Goal: Information Seeking & Learning: Learn about a topic

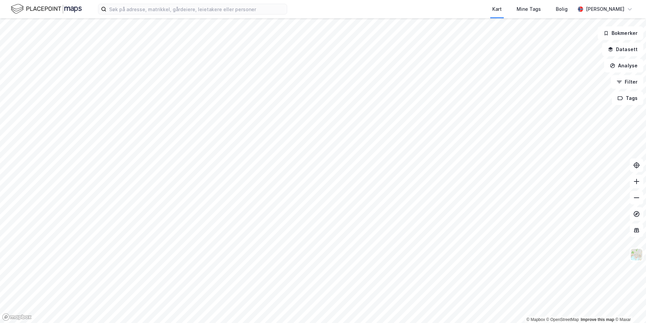
click at [196, 3] on div "Kart Mine Tags Bolig [PERSON_NAME]" at bounding box center [323, 9] width 646 height 18
click at [194, 13] on input at bounding box center [196, 9] width 181 height 10
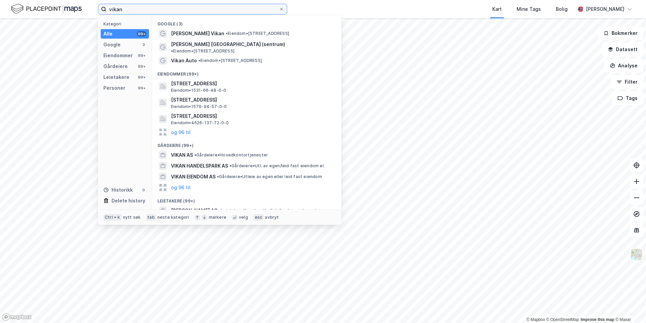
type input "vikan"
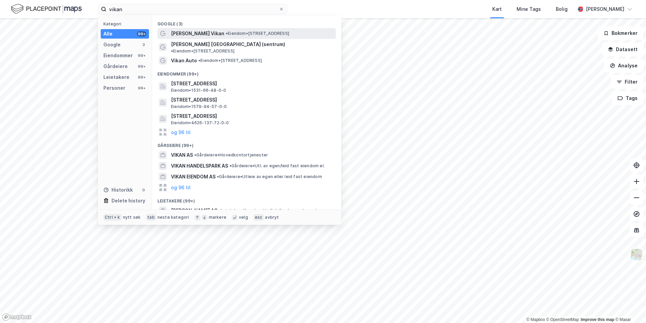
click at [197, 34] on span "[PERSON_NAME] Vikan" at bounding box center [197, 33] width 53 height 8
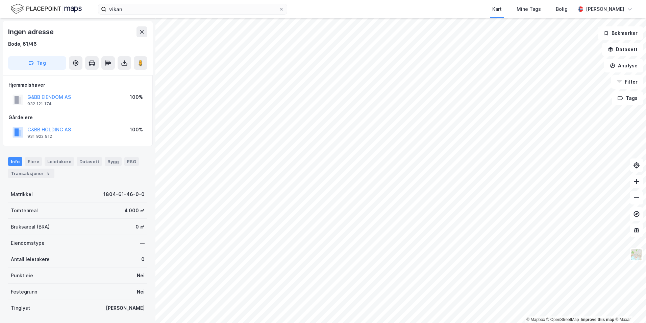
click at [98, 233] on div "© Mapbox © OpenStreetMap Improve this map © Maxar Ingen adresse [GEOGRAPHIC_DAT…" at bounding box center [323, 170] width 646 height 304
click at [264, 322] on html "vikan Kart Mine Tags Bolig [PERSON_NAME] © Mapbox © OpenStreetMap Improve this …" at bounding box center [323, 161] width 646 height 323
